Goal: Information Seeking & Learning: Learn about a topic

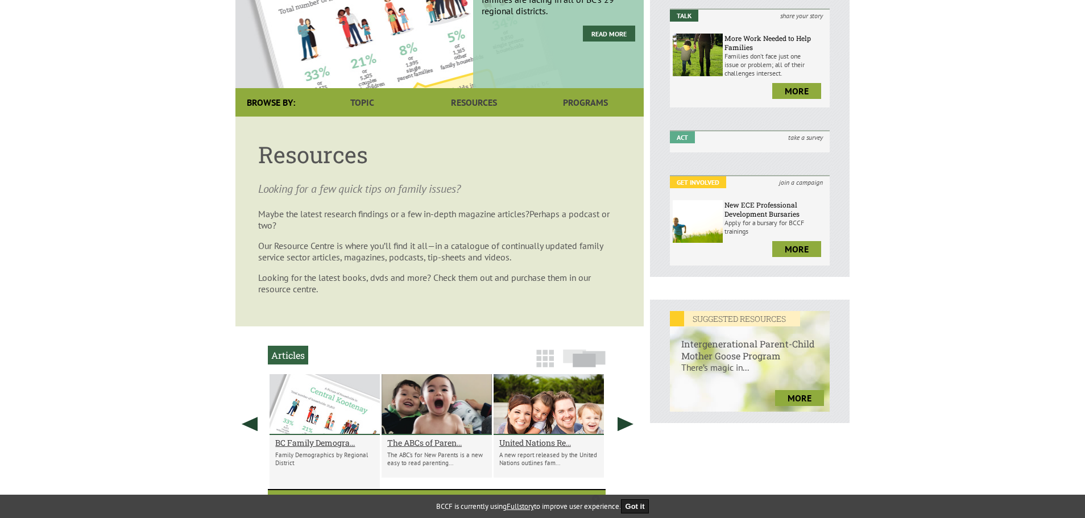
scroll to position [23, 0]
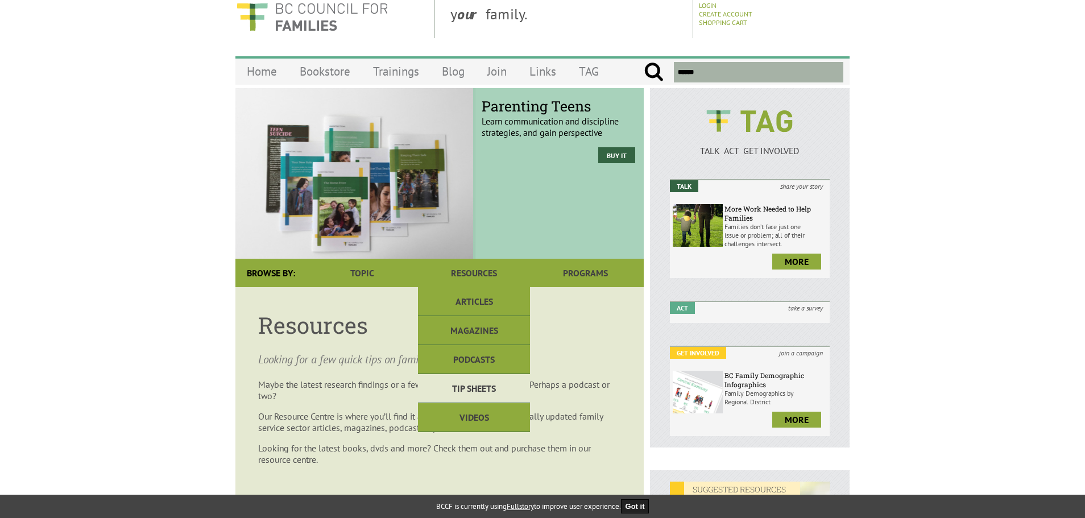
click at [467, 381] on link "Tip Sheets" at bounding box center [473, 388] width 111 height 29
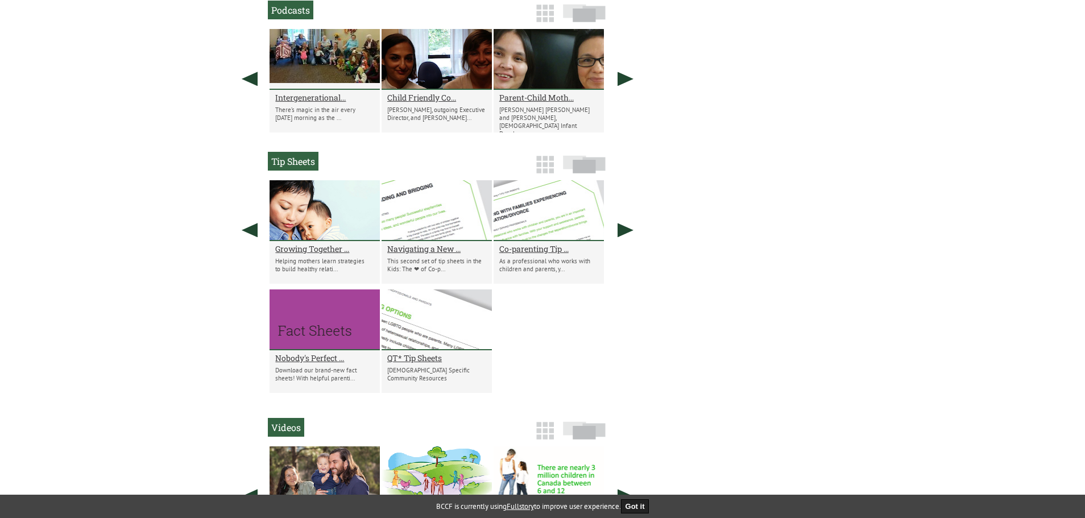
scroll to position [821, 0]
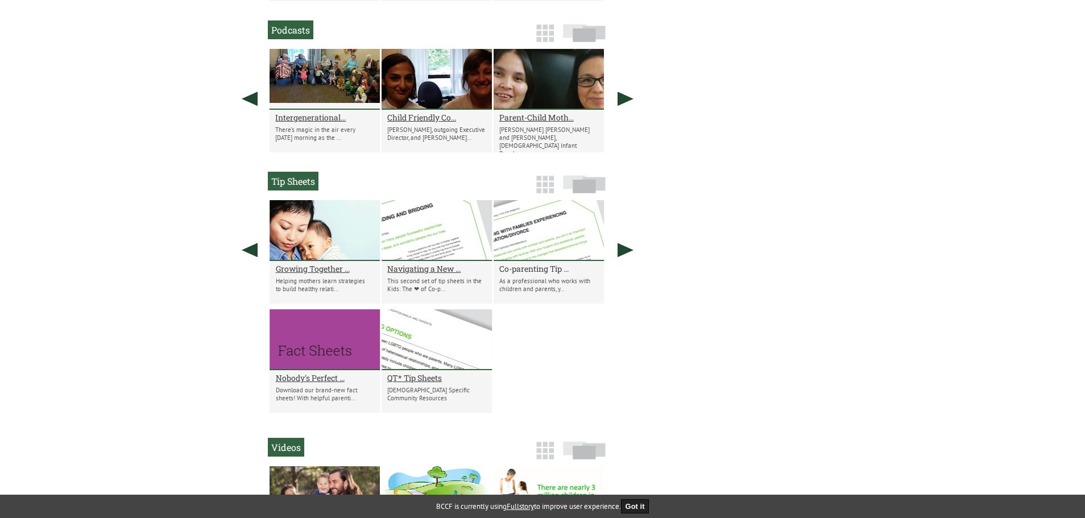
click at [533, 272] on h2 "Co-parenting Tip ..." at bounding box center [548, 268] width 99 height 11
click at [522, 114] on h2 "Parent-Child Moth..." at bounding box center [548, 117] width 99 height 11
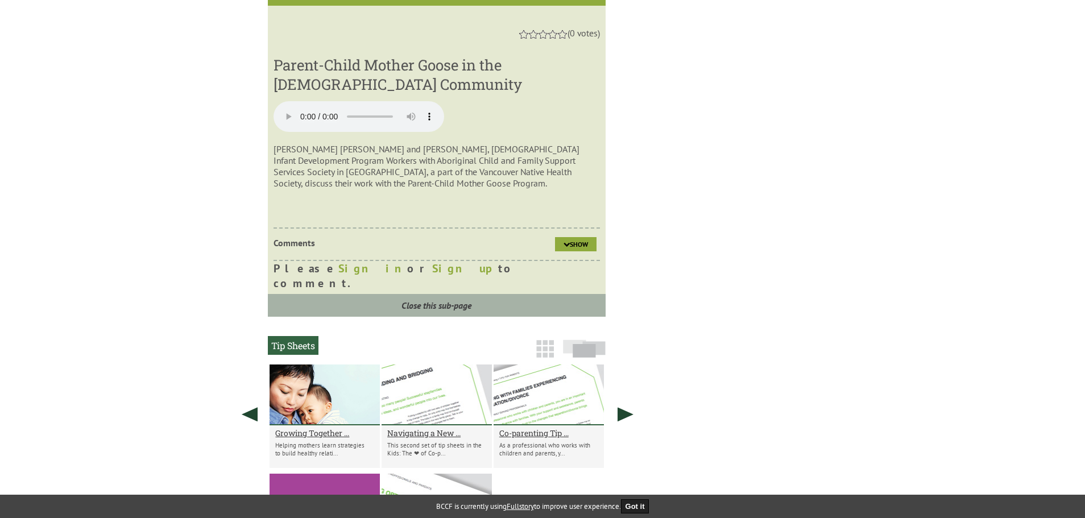
scroll to position [1121, 0]
